Goal: Check status: Check status

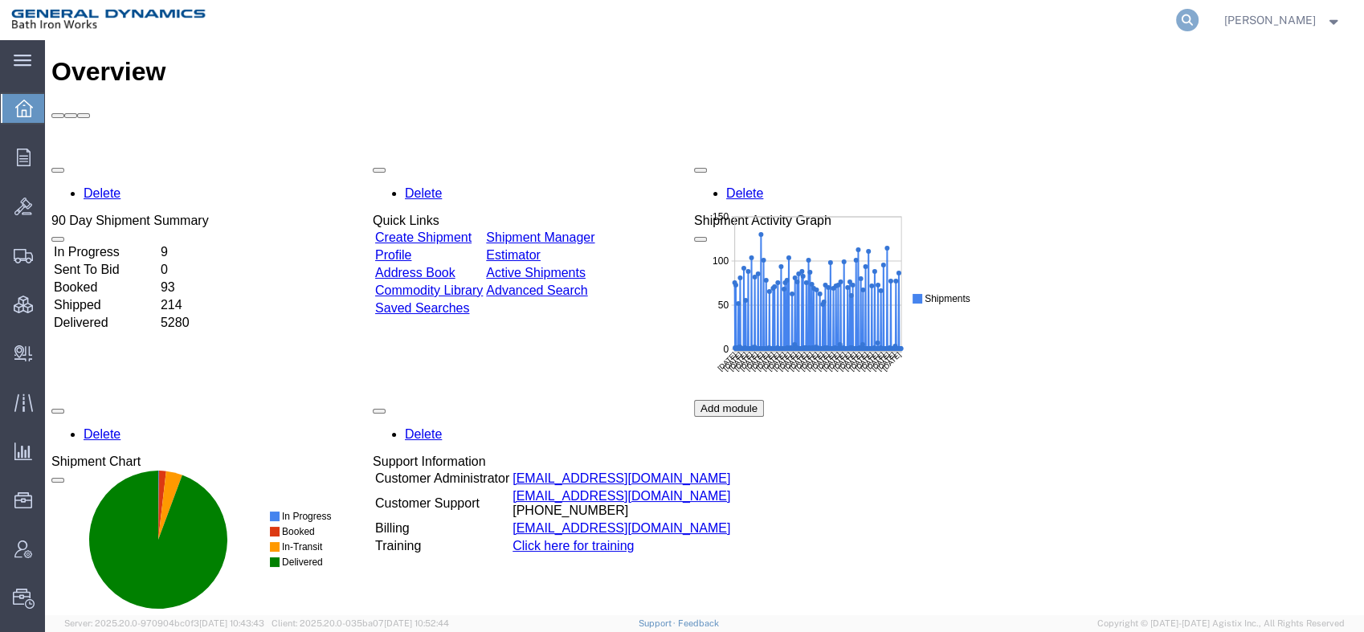
click at [1198, 23] on icon at bounding box center [1187, 20] width 22 height 22
type input "1Z7719XF0347550575"
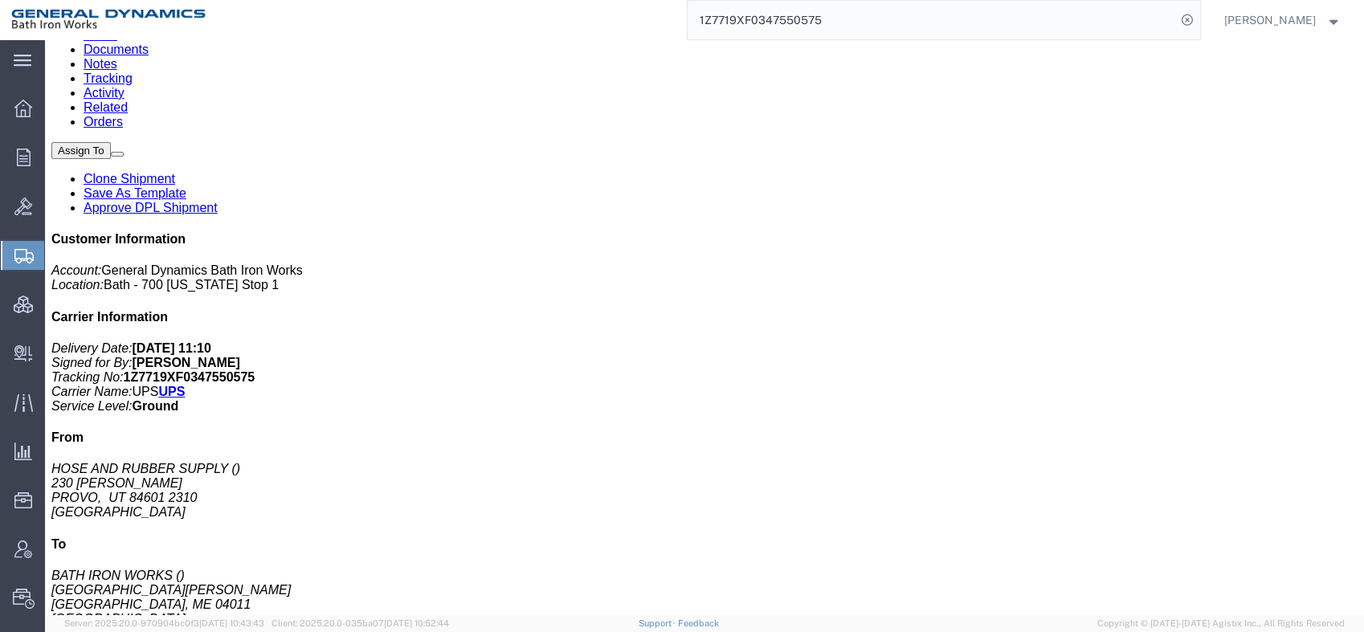
scroll to position [178, 0]
